Goal: Check status: Check status

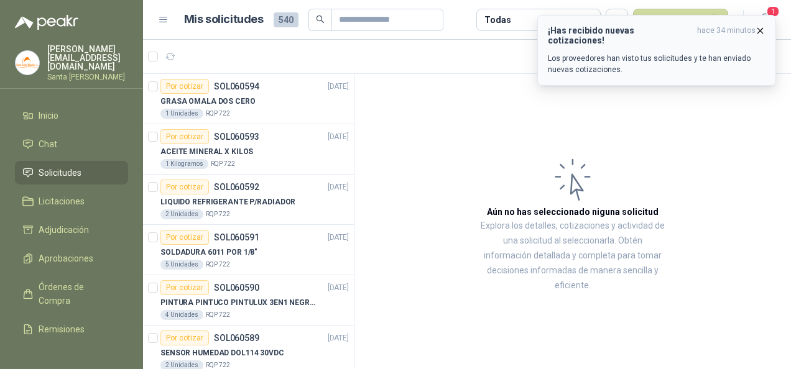
click at [763, 26] on icon "button" at bounding box center [760, 30] width 11 height 11
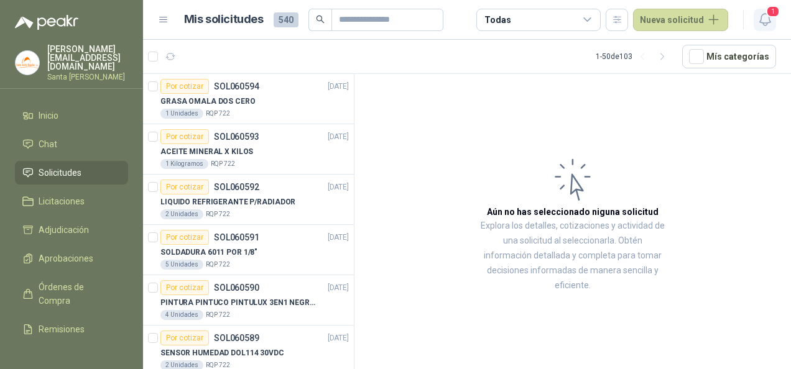
click at [769, 12] on span "1" at bounding box center [773, 12] width 14 height 12
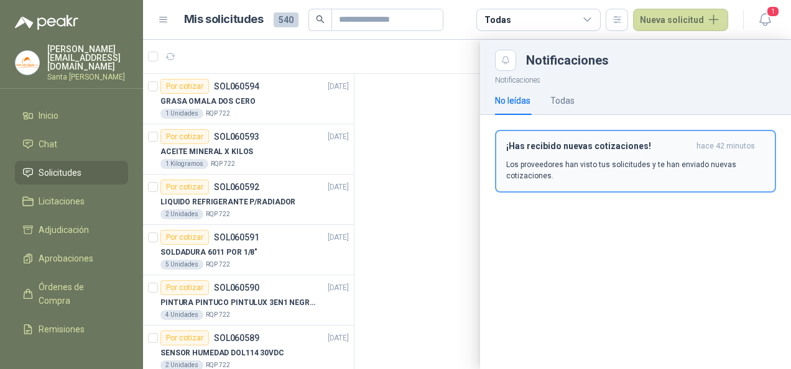
click at [599, 160] on p "Los proveedores han visto tus solicitudes y te han enviado nuevas cotizaciones." at bounding box center [635, 170] width 259 height 22
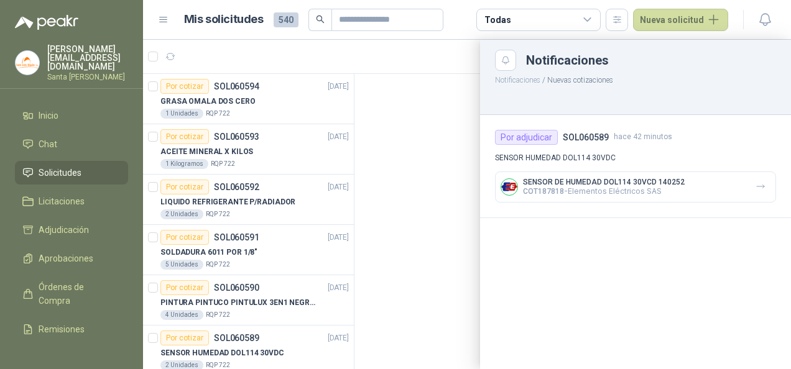
click at [669, 188] on p "COT187818 - Elementos Eléctricos SAS" at bounding box center [604, 190] width 162 height 9
click at [227, 102] on div at bounding box center [467, 204] width 648 height 329
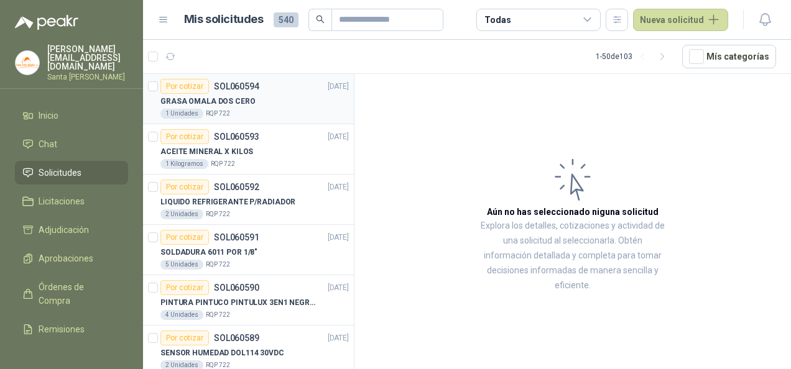
click at [215, 96] on p "GRASA OMALA DOS CERO" at bounding box center [207, 102] width 95 height 12
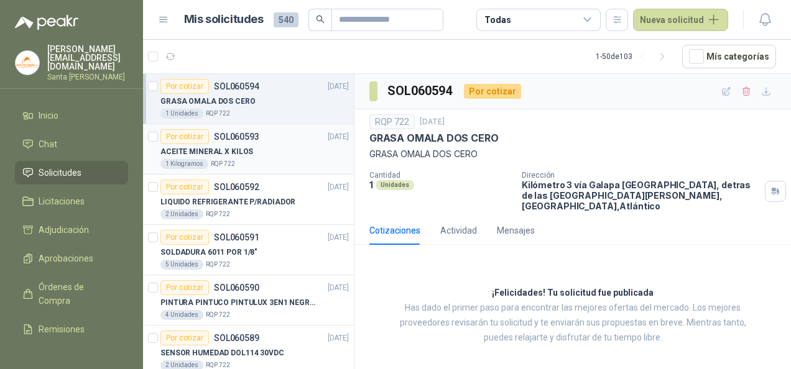
click at [244, 159] on div "1 Kilogramos RQP 722" at bounding box center [254, 164] width 188 height 10
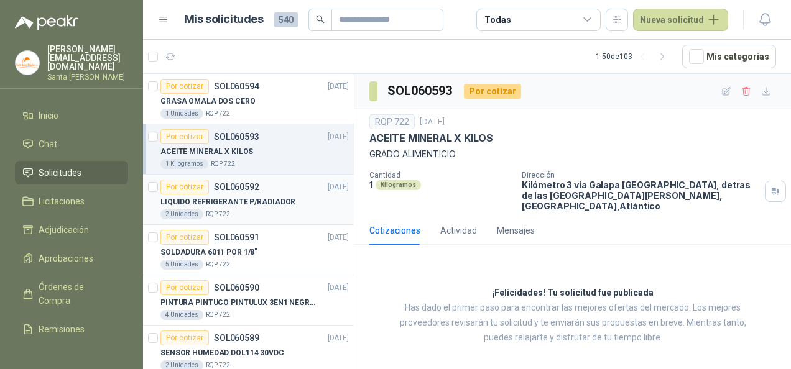
click at [237, 198] on p "LIQUIDO REFRIGERANTE P/RADIADOR" at bounding box center [227, 202] width 135 height 12
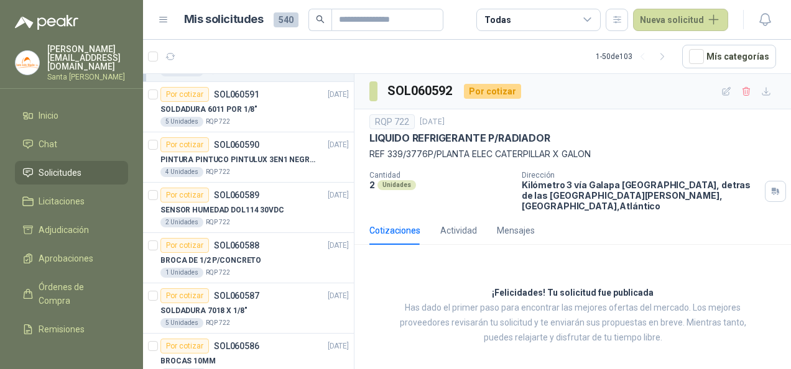
scroll to position [124, 0]
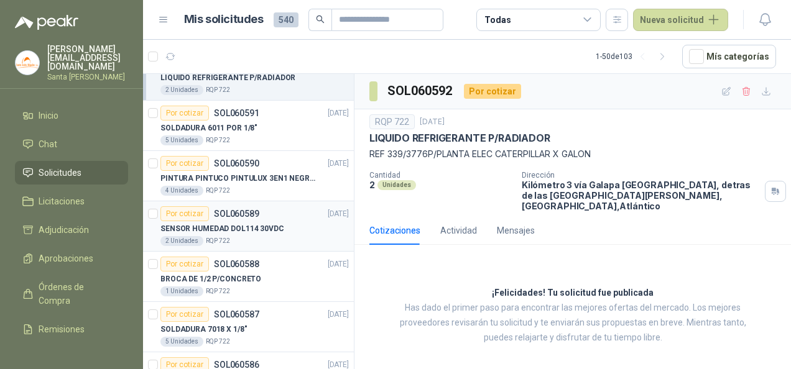
click at [237, 225] on p "SENSOR HUMEDAD DOL114 30VDC" at bounding box center [222, 229] width 124 height 12
